Goal: Navigation & Orientation: Find specific page/section

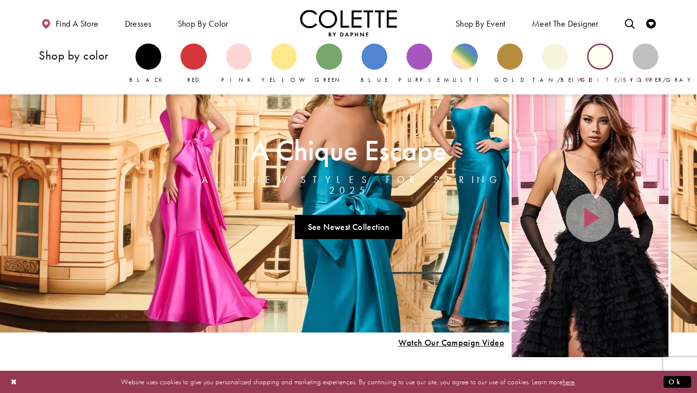
click at [595, 61] on div "Primary block" at bounding box center [601, 57] width 26 height 26
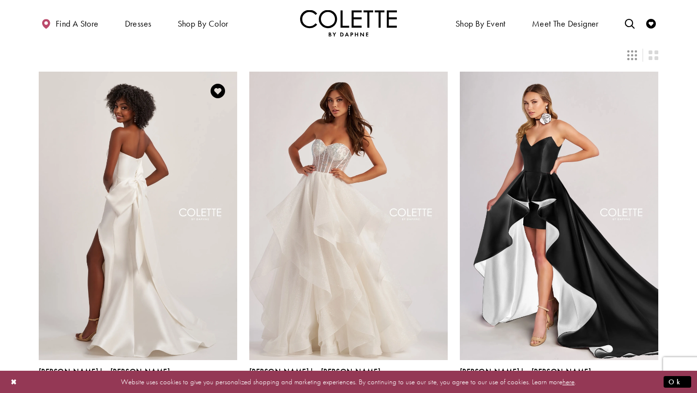
scroll to position [61, 0]
click at [190, 197] on img "Visit Colette by Daphne Style No. CL8470 Page" at bounding box center [138, 215] width 199 height 289
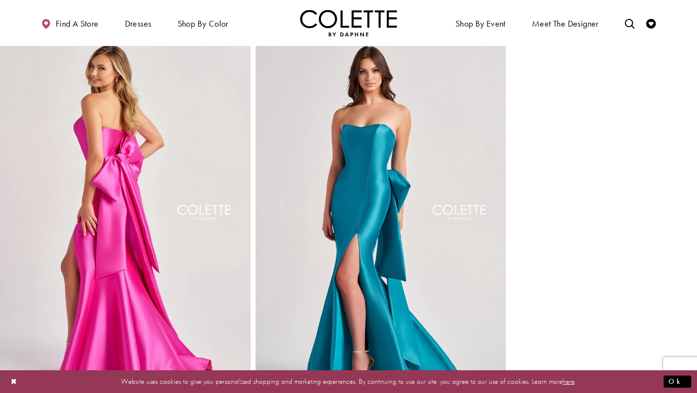
scroll to position [359, 0]
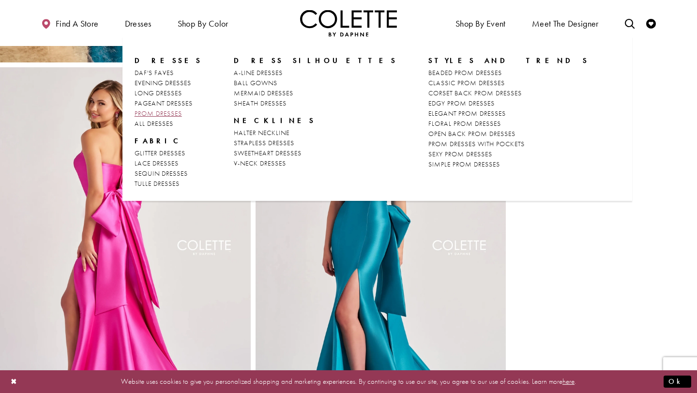
click at [154, 115] on span "PROM DRESSES" at bounding box center [158, 113] width 47 height 9
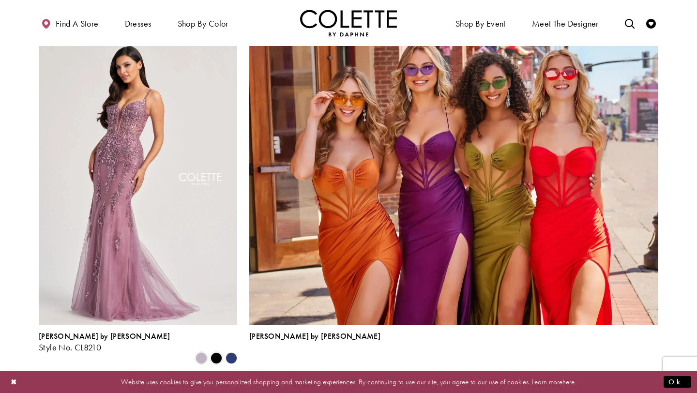
scroll to position [2094, 0]
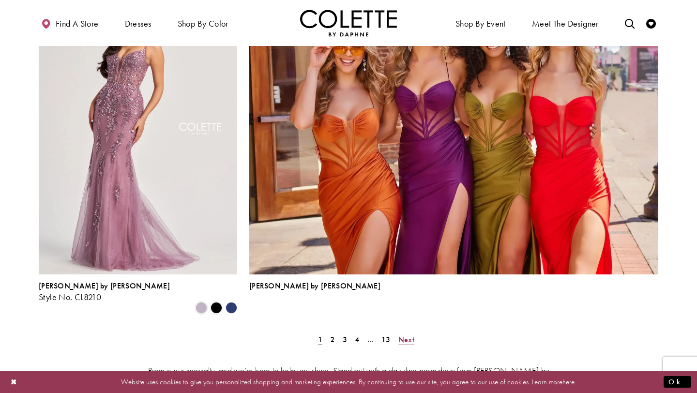
click at [401, 335] on span "Next" at bounding box center [407, 340] width 16 height 10
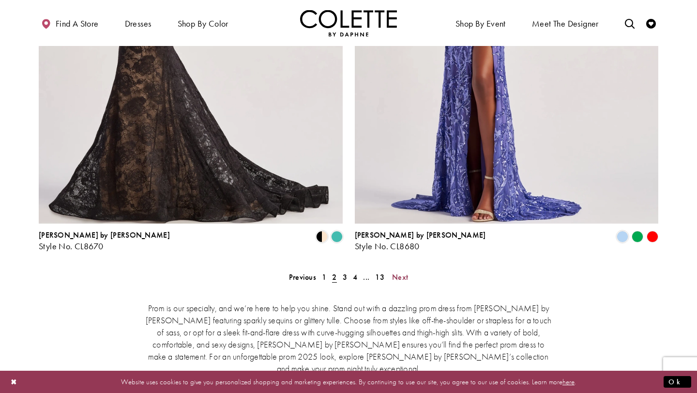
scroll to position [1907, 0]
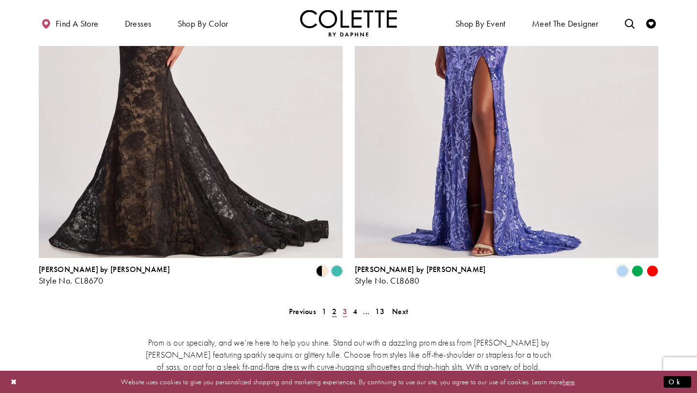
click at [345, 307] on span "3" at bounding box center [345, 312] width 4 height 10
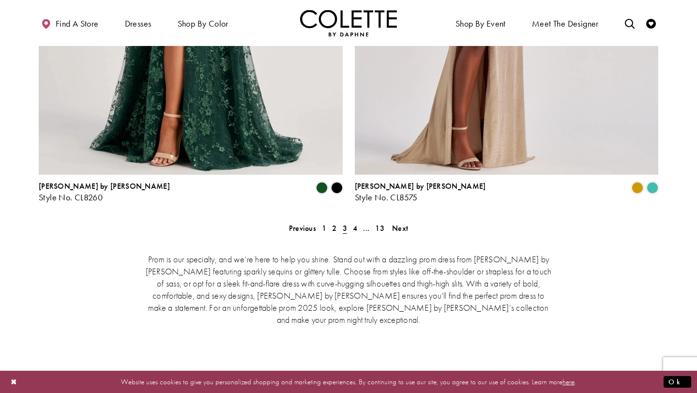
scroll to position [1974, 0]
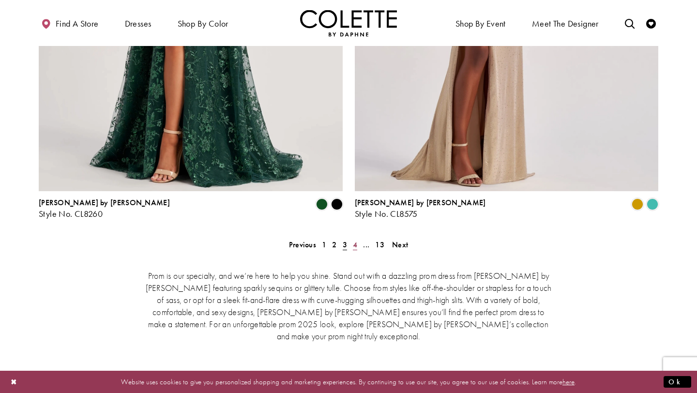
click at [352, 238] on link "4" at bounding box center [355, 245] width 10 height 14
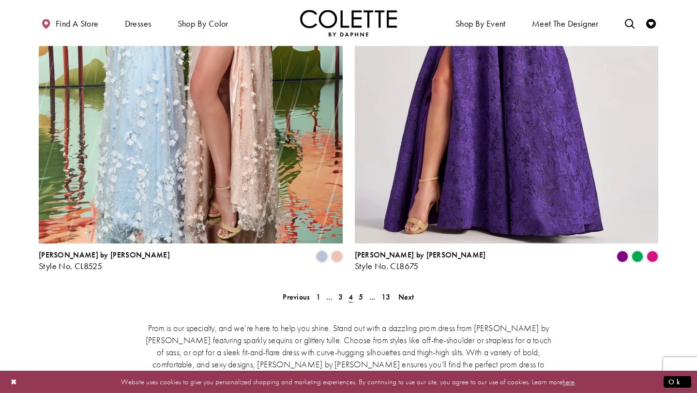
scroll to position [2121, 0]
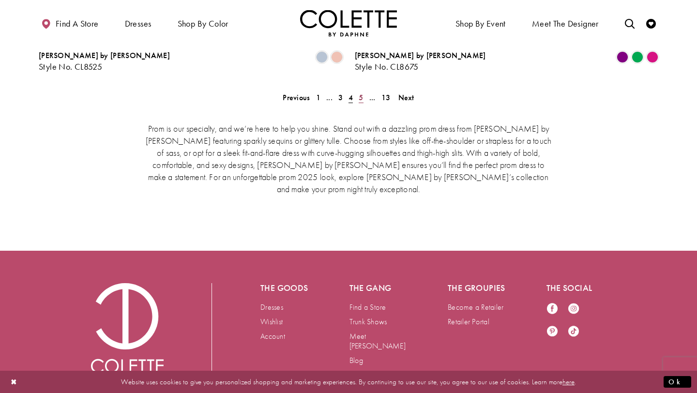
click at [359, 93] on span "5" at bounding box center [361, 98] width 4 height 10
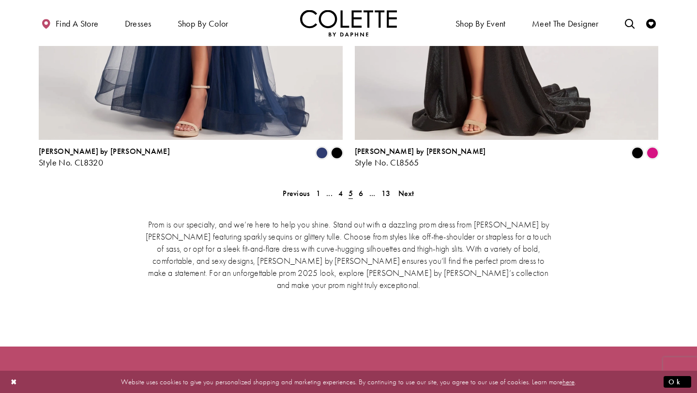
scroll to position [2121, 0]
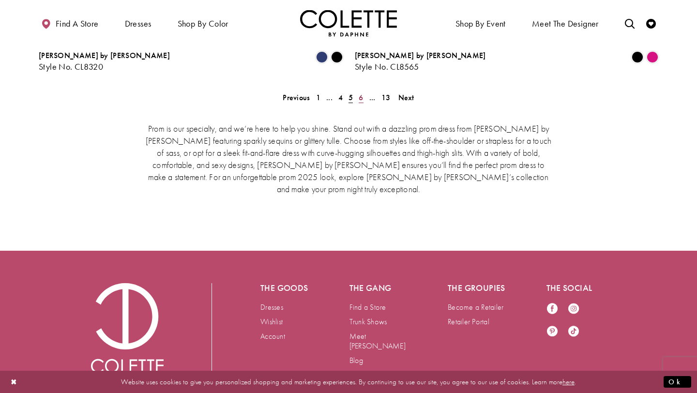
click at [361, 93] on span "6" at bounding box center [361, 98] width 4 height 10
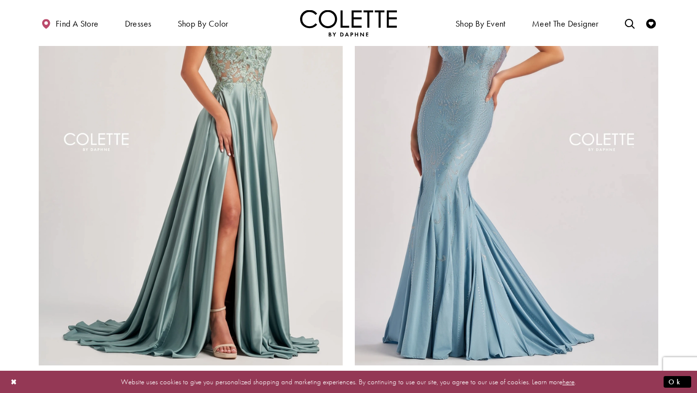
scroll to position [2121, 0]
